Goal: Find specific page/section: Find specific page/section

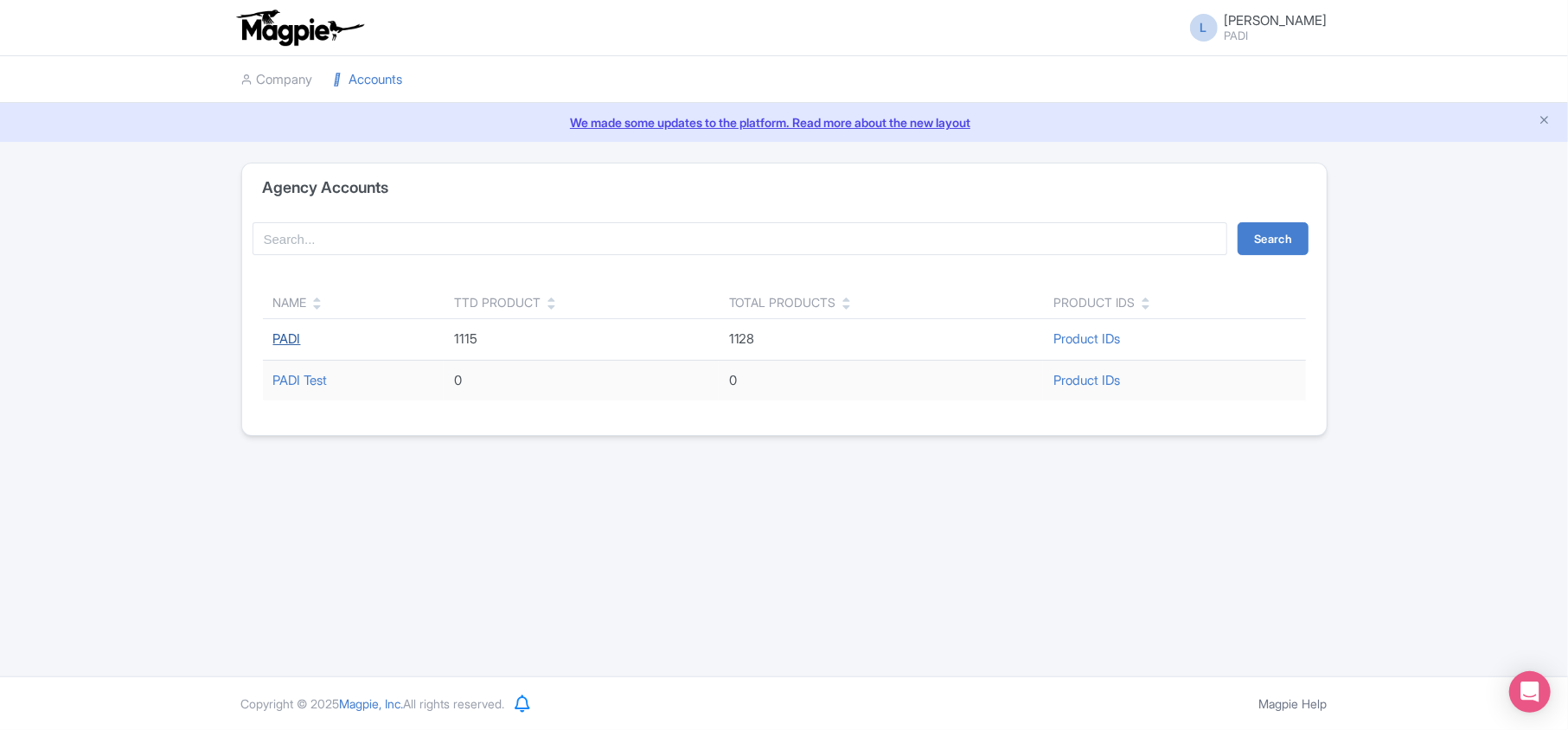
click at [278, 343] on link "PADI" at bounding box center [287, 338] width 28 height 17
click at [289, 337] on link "PADI" at bounding box center [287, 338] width 28 height 17
click at [284, 344] on link "PADI" at bounding box center [287, 338] width 28 height 17
click at [291, 344] on link "PADI" at bounding box center [287, 338] width 28 height 17
click at [1077, 333] on link "Product IDs" at bounding box center [1087, 338] width 66 height 17
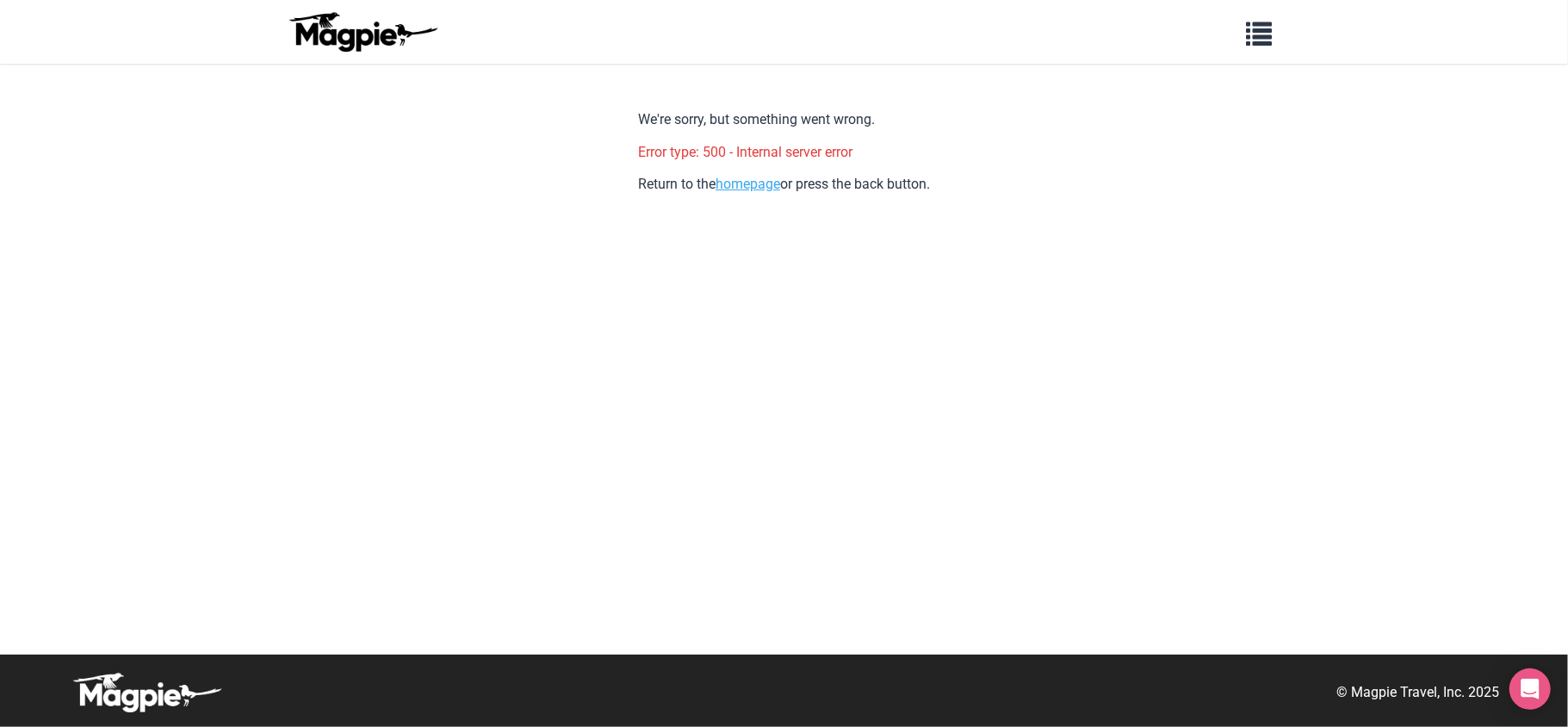
click at [725, 181] on link "homepage" at bounding box center [748, 184] width 65 height 17
